Goal: Communication & Community: Answer question/provide support

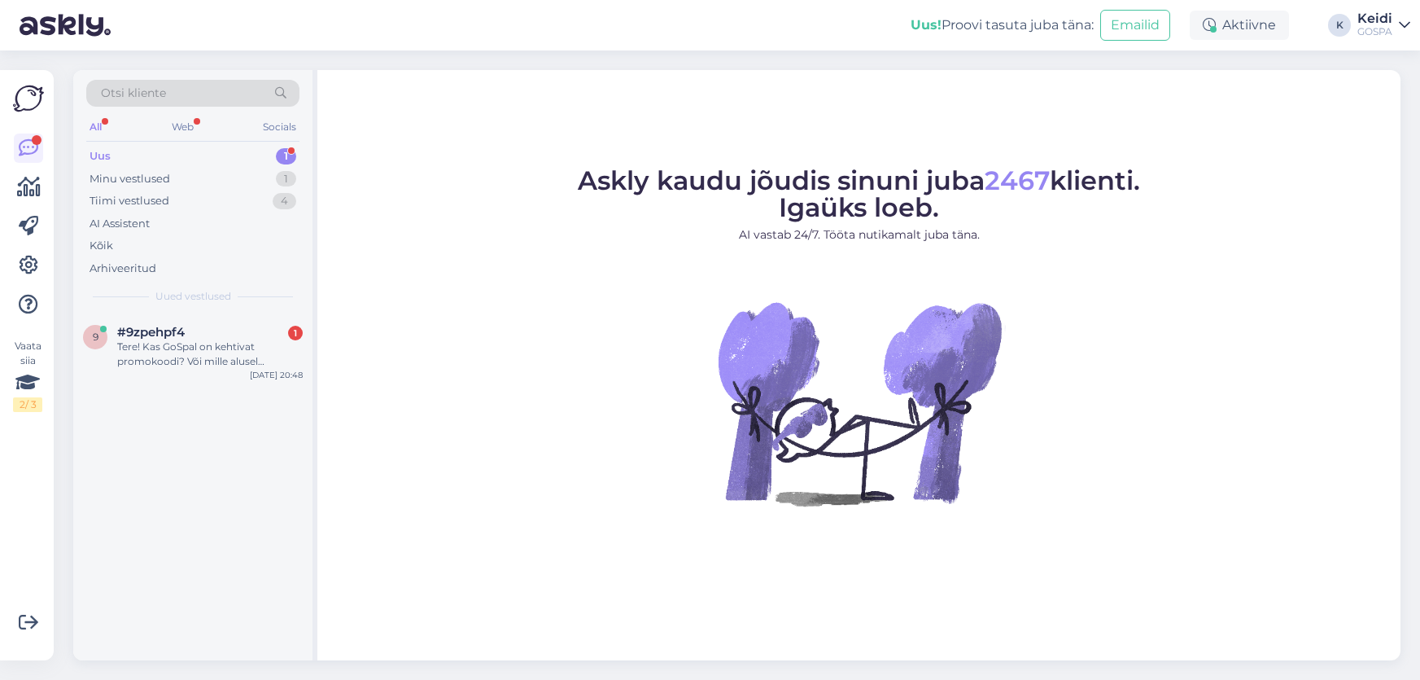
click at [252, 339] on div "Tere! Kas GoSpal on kehtivat promokoodi? Või mille alusel promokoodi jagatakse?" at bounding box center [210, 353] width 186 height 29
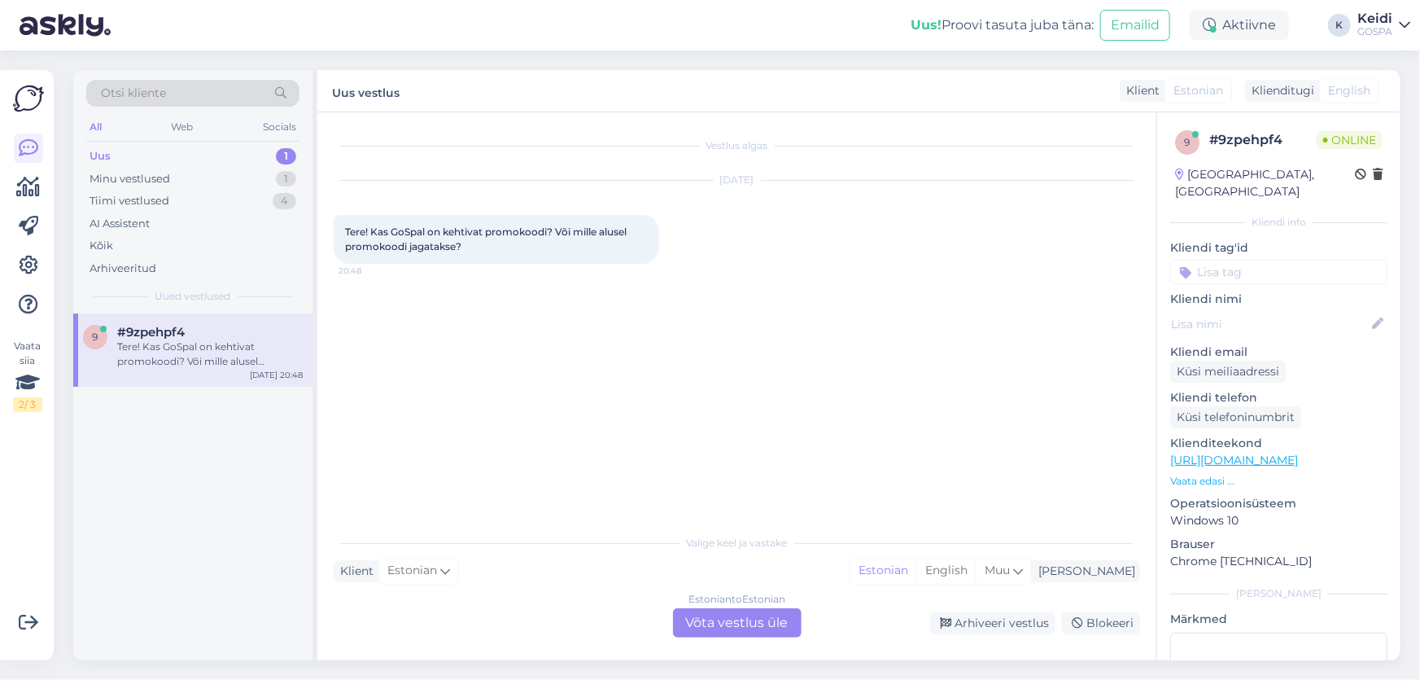
click at [732, 625] on div "Estonian to Estonian Võta vestlus üle" at bounding box center [737, 622] width 129 height 29
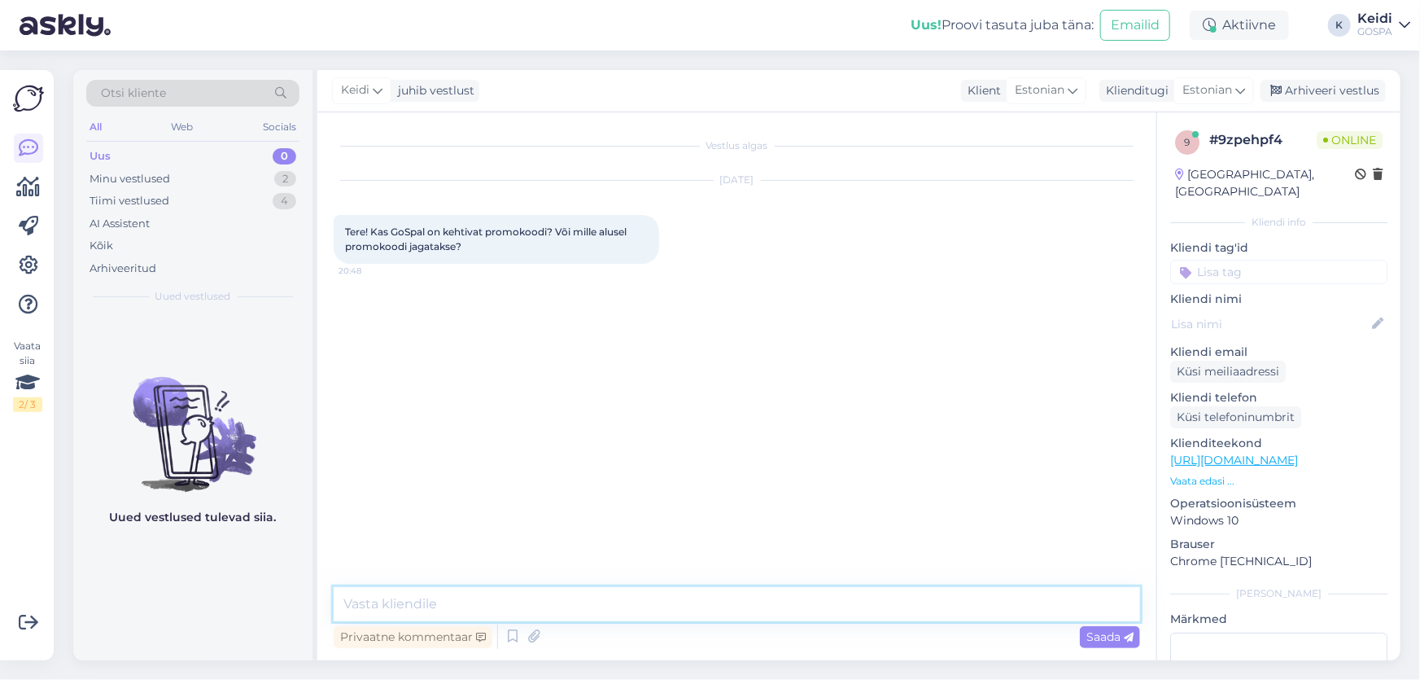
click at [545, 598] on textarea at bounding box center [737, 604] width 807 height 34
click at [553, 603] on textarea at bounding box center [737, 604] width 807 height 34
drag, startPoint x: 493, startPoint y: 604, endPoint x: 430, endPoint y: 608, distance: 63.6
click at [430, 608] on textarea "Tere! Hetkel [PERSON_NAME] ole promo koodi jagada." at bounding box center [737, 604] width 807 height 34
type textarea "Tere! Hetkel ei [PERSON_NAME] ühtegi promo koodi jagada."
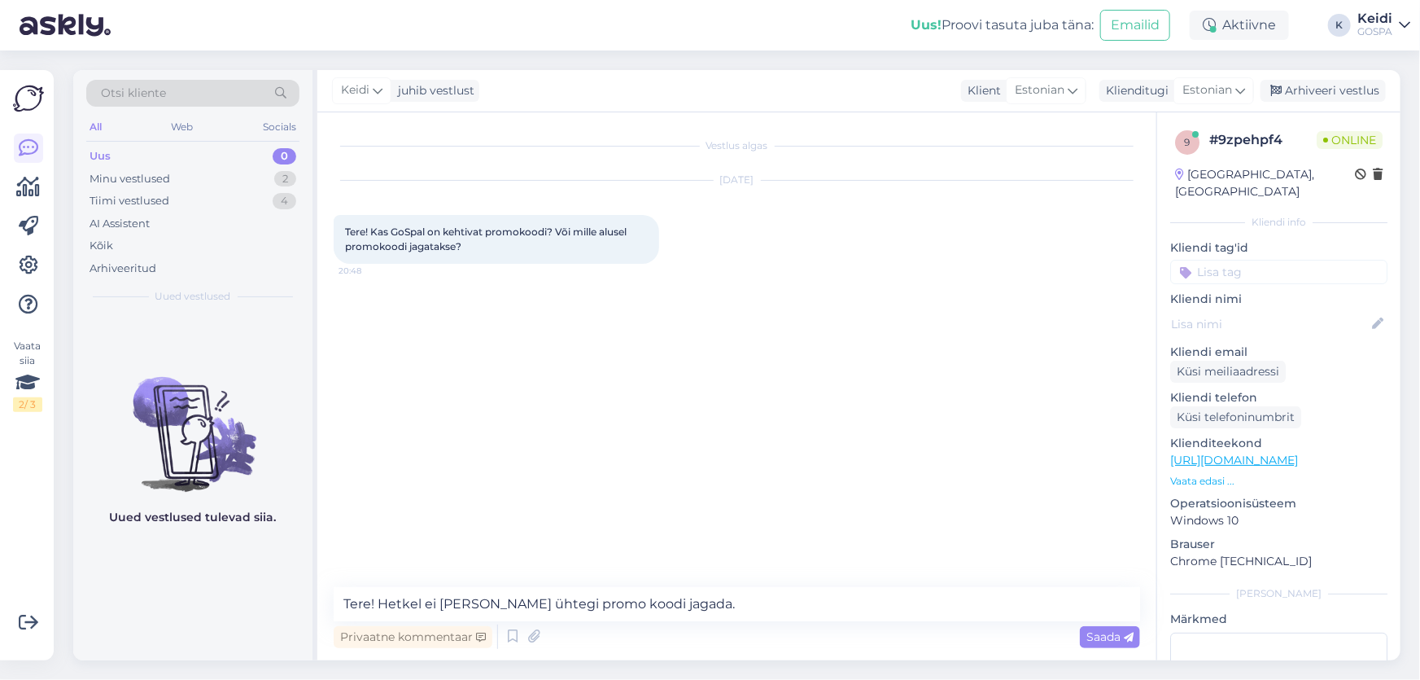
click at [1091, 644] on div "Saada" at bounding box center [1110, 637] width 60 height 22
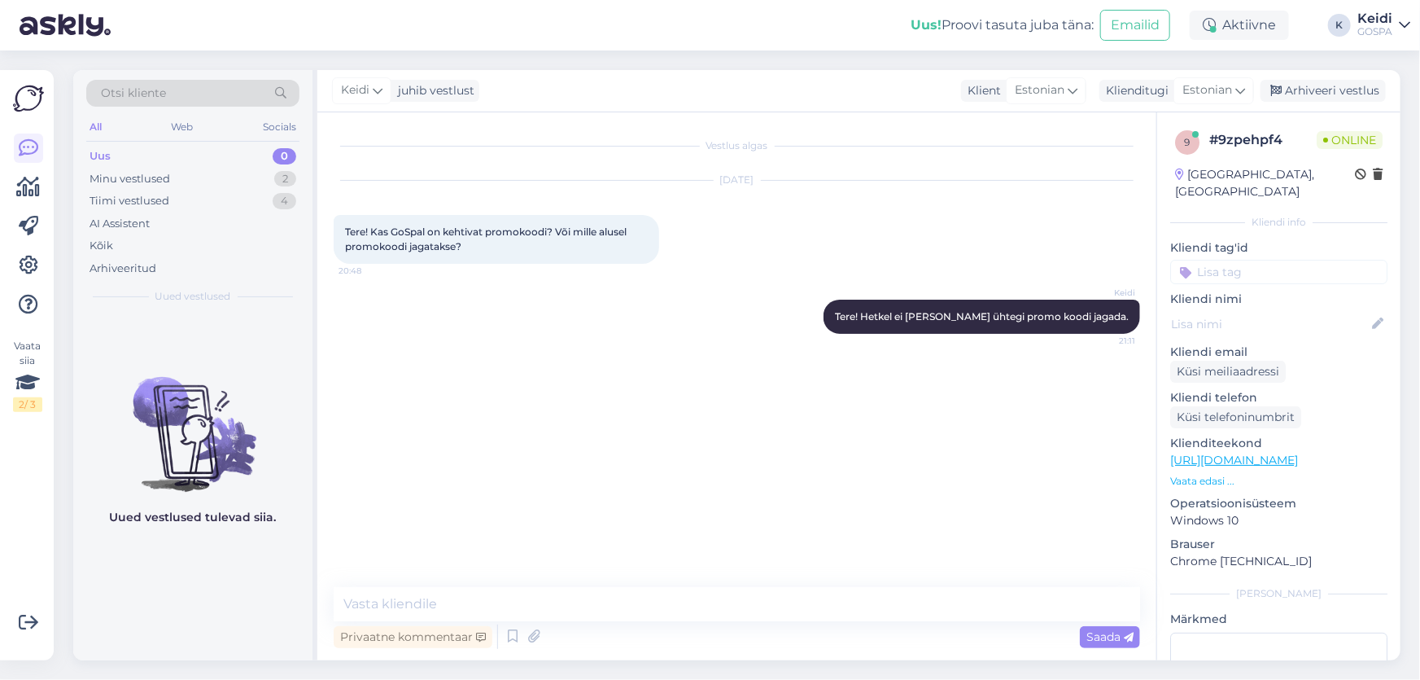
drag, startPoint x: 1100, startPoint y: 633, endPoint x: 1070, endPoint y: 566, distance: 74.0
click at [1100, 632] on span "Saada" at bounding box center [1110, 636] width 47 height 15
